Goal: Task Accomplishment & Management: Use online tool/utility

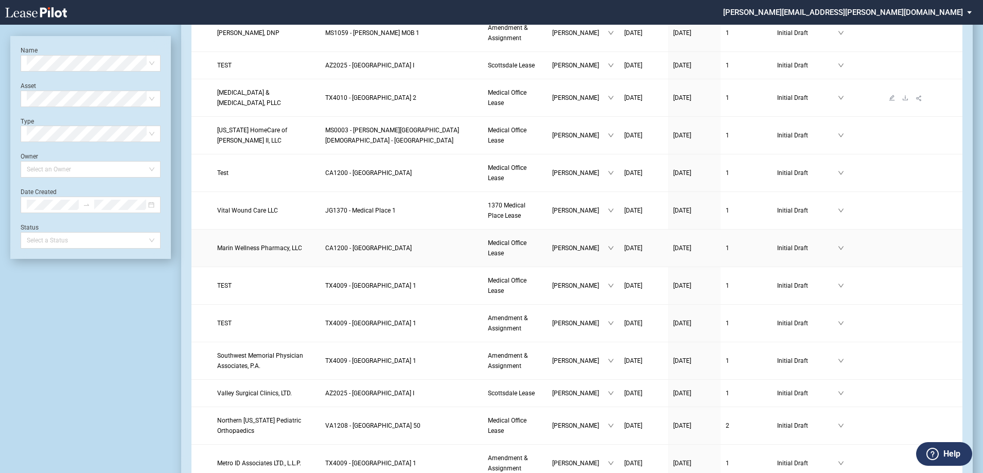
scroll to position [463, 0]
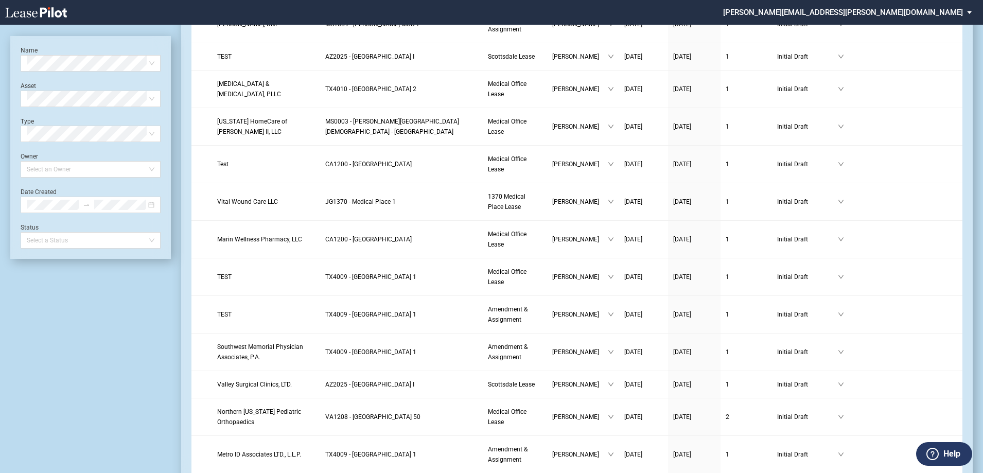
click at [63, 166] on div at bounding box center [86, 169] width 126 height 14
click at [68, 195] on div "Heather Puckette" at bounding box center [91, 190] width 124 height 10
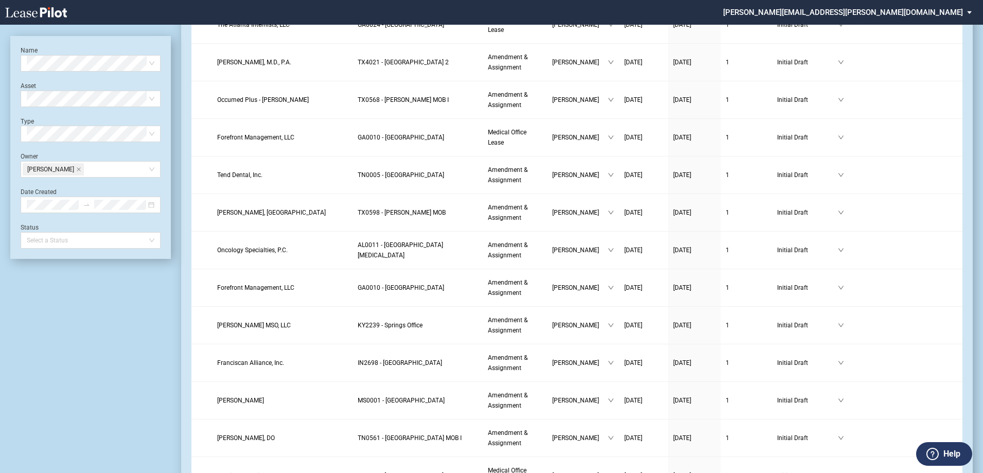
scroll to position [0, 0]
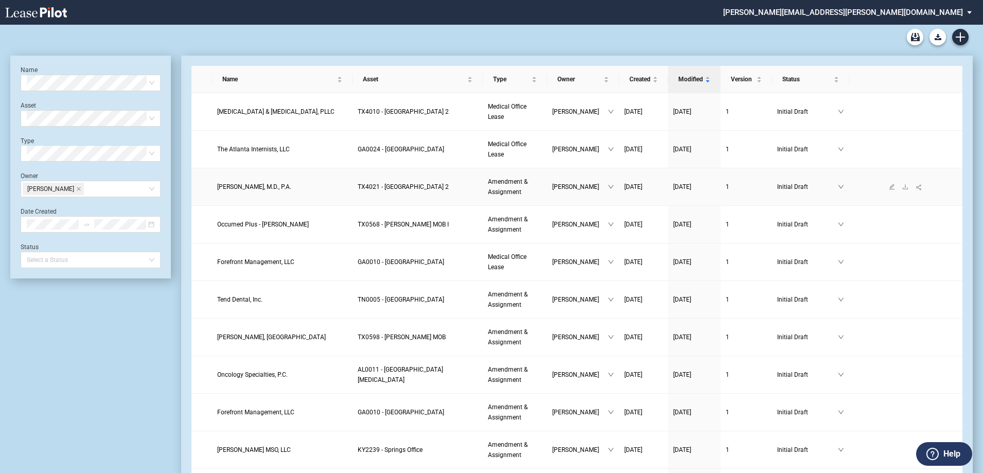
click at [507, 191] on span "Amendment & Assignment" at bounding box center [508, 187] width 40 height 18
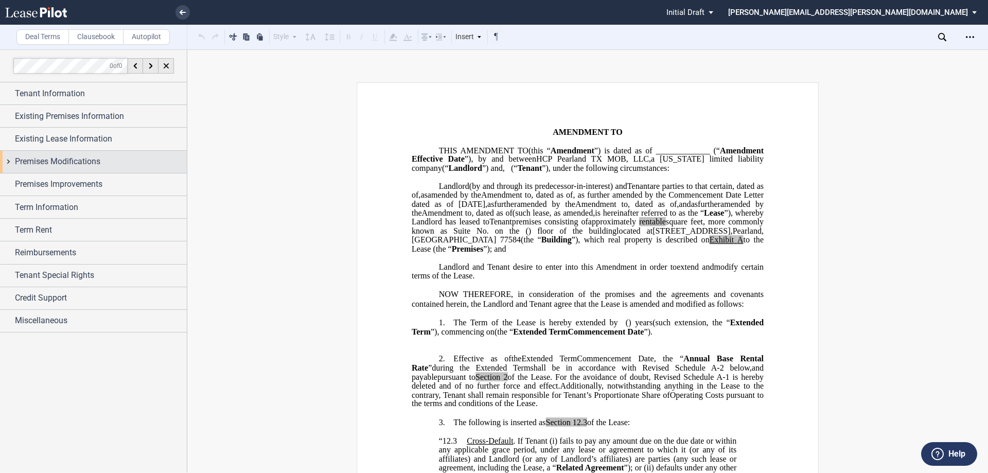
click at [55, 163] on span "Premises Modifications" at bounding box center [57, 161] width 85 height 12
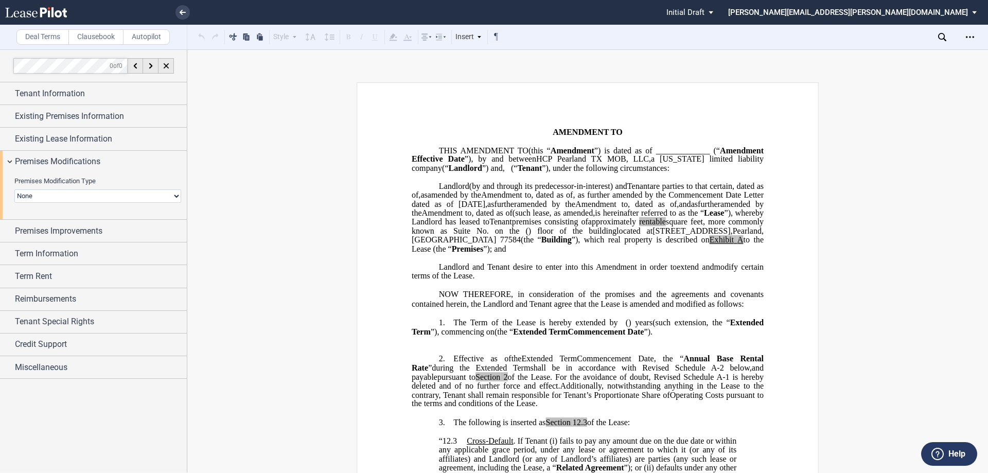
click at [65, 205] on div "Premises Modification Type None Expansion Relocation Expansion Space Suite Numb…" at bounding box center [97, 195] width 167 height 37
click at [62, 198] on select "None Expansion Relocation" at bounding box center [97, 195] width 167 height 13
click at [14, 189] on select "None Expansion Relocation" at bounding box center [97, 195] width 167 height 13
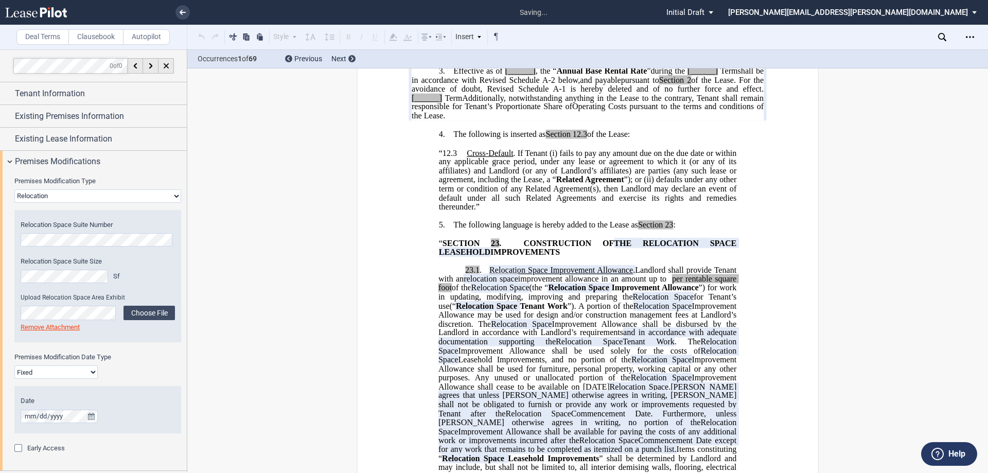
scroll to position [206, 0]
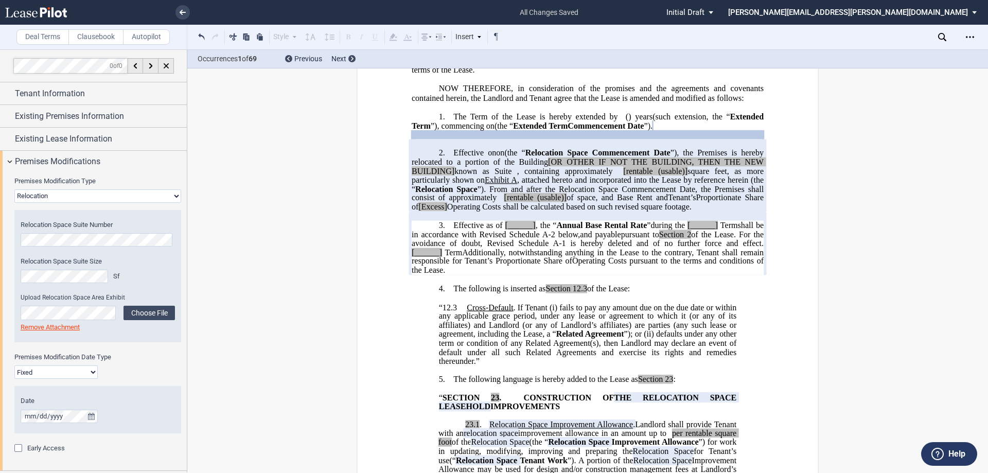
click at [49, 194] on select "None Expansion Relocation" at bounding box center [97, 195] width 167 height 13
select select "none"
click at [14, 189] on select "None Expansion Relocation" at bounding box center [97, 195] width 167 height 13
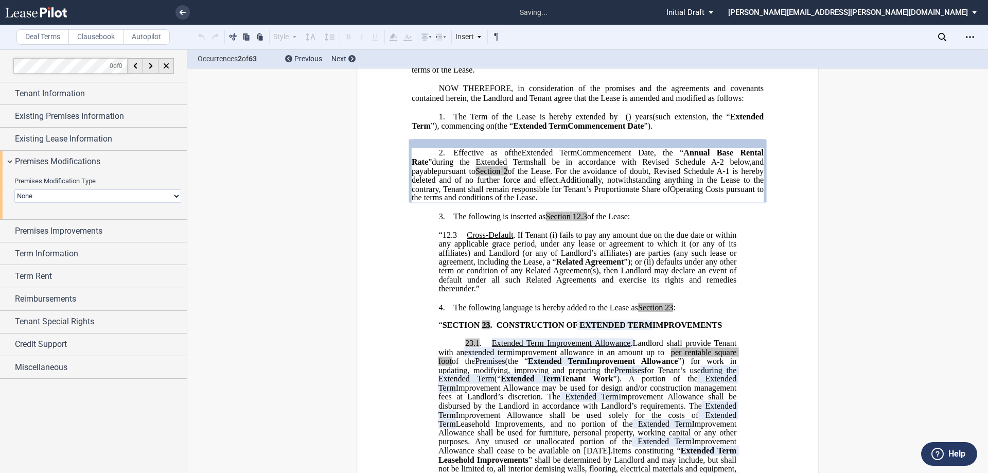
click at [597, 148] on p "﻿" at bounding box center [588, 144] width 352 height 9
click at [703, 130] on p "1. The Term of the Lease is hereby extended by [__________] ﻿ ﻿ ( ﻿ ﻿ ) year s …" at bounding box center [588, 121] width 352 height 19
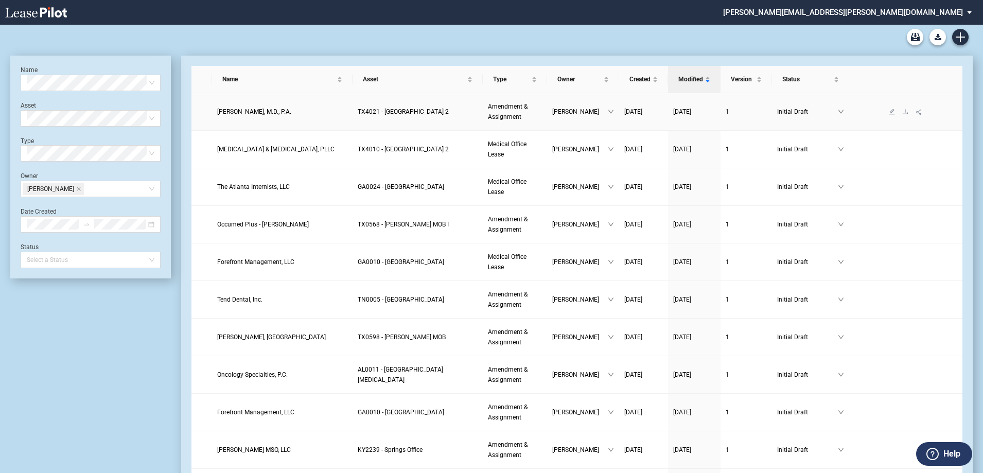
click at [425, 111] on span "TX4021 - Pearland Medical Plaza 2" at bounding box center [403, 111] width 91 height 7
click at [398, 112] on span "TX4021 - Pearland Medical Plaza 2" at bounding box center [403, 111] width 91 height 7
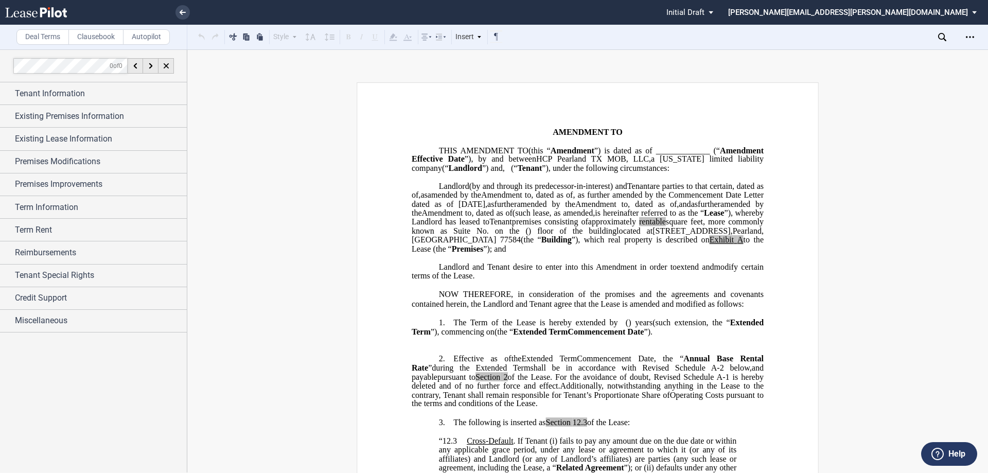
click at [92, 34] on label "Clausebook" at bounding box center [95, 36] width 55 height 15
